Goal: Navigation & Orientation: Find specific page/section

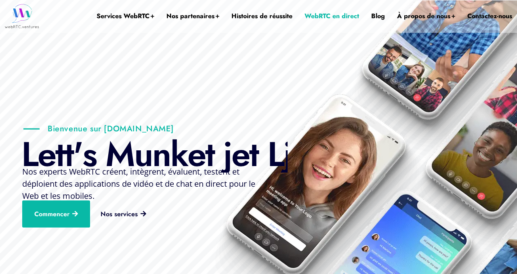
click at [342, 17] on font "WebRTC en direct" at bounding box center [332, 15] width 55 height 9
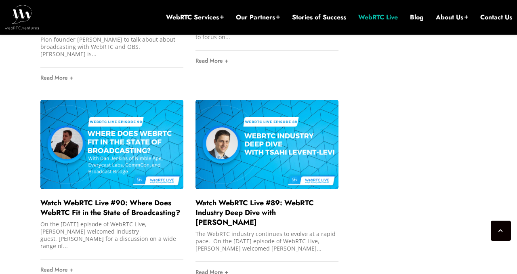
scroll to position [1815, 0]
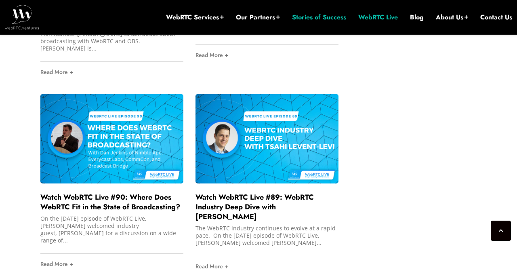
click at [323, 18] on link "Stories of Success" at bounding box center [319, 17] width 54 height 9
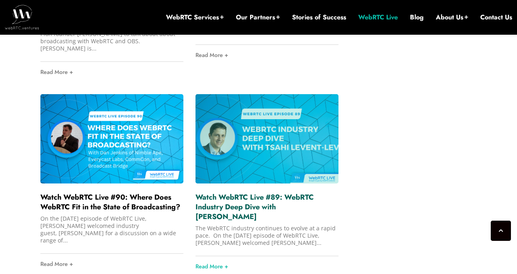
scroll to position [1823, 0]
